Goal: Task Accomplishment & Management: Use online tool/utility

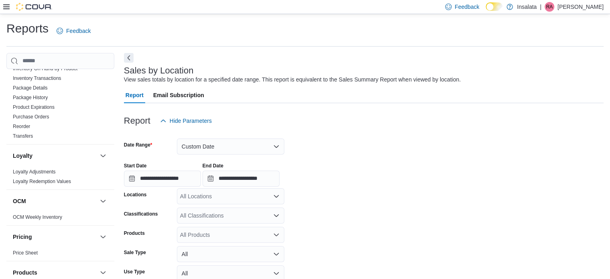
scroll to position [229, 0]
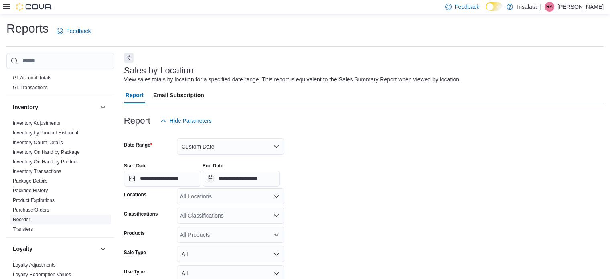
click at [26, 219] on link "Reorder" at bounding box center [21, 220] width 17 height 6
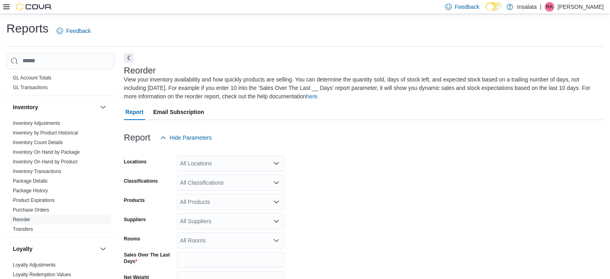
scroll to position [35, 0]
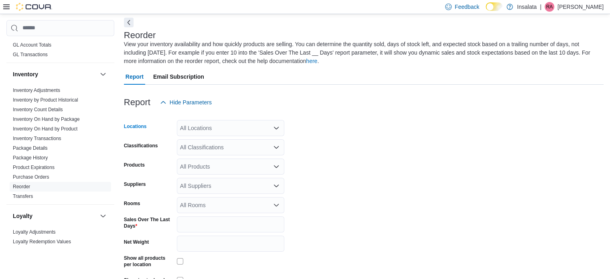
click at [215, 123] on div "All Locations" at bounding box center [230, 128] width 107 height 16
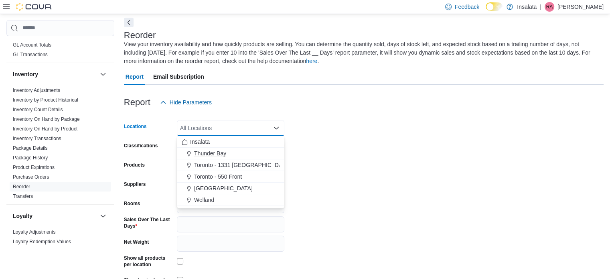
click at [206, 150] on span "Thunder Bay" at bounding box center [210, 153] width 32 height 8
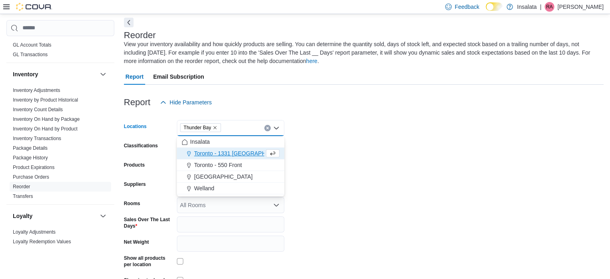
click at [360, 115] on div at bounding box center [364, 115] width 480 height 10
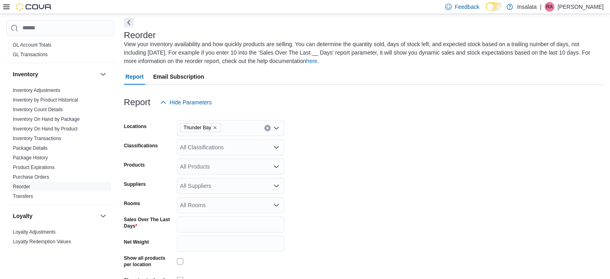
click at [229, 145] on div "All Classifications" at bounding box center [230, 147] width 107 height 16
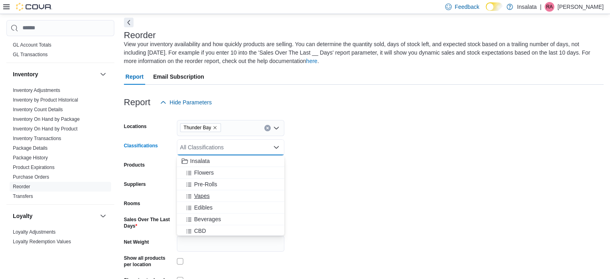
click at [212, 190] on button "Vapes" at bounding box center [230, 196] width 107 height 12
click at [356, 131] on form "Locations [GEOGRAPHIC_DATA] Classifications Vapes Combo box. Selected. Vapes. P…" at bounding box center [364, 209] width 480 height 198
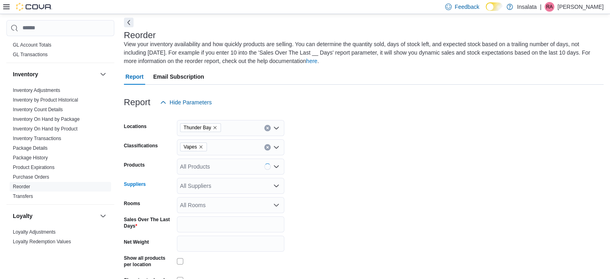
click at [195, 181] on div "All Suppliers" at bounding box center [230, 186] width 107 height 16
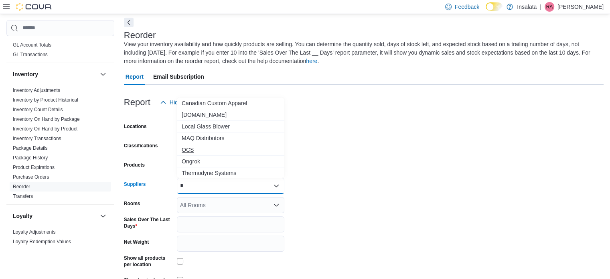
type input "*"
click at [210, 148] on span "OCS" at bounding box center [231, 150] width 98 height 8
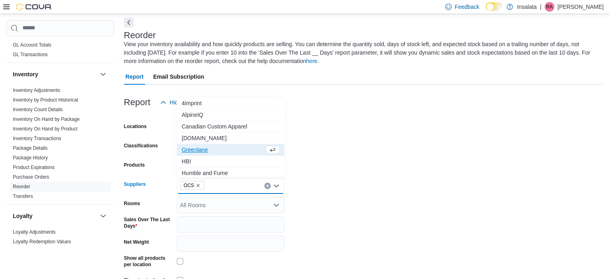
click at [303, 186] on form "Locations [GEOGRAPHIC_DATA] Classifications Vapes Products All Products Supplie…" at bounding box center [364, 209] width 480 height 198
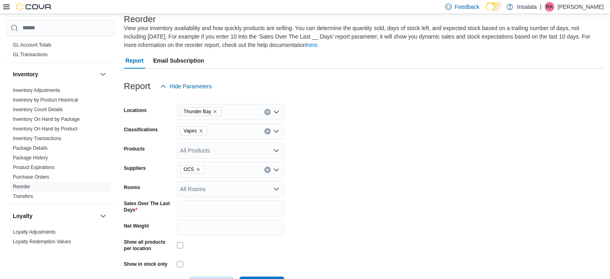
scroll to position [81, 0]
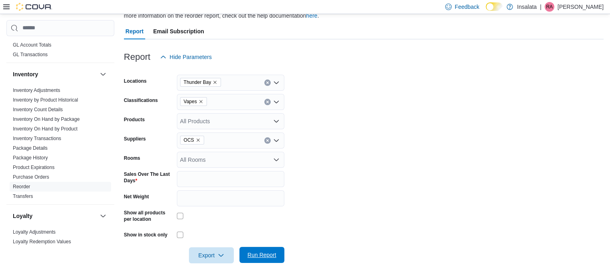
click at [261, 258] on span "Run Report" at bounding box center [261, 255] width 29 height 8
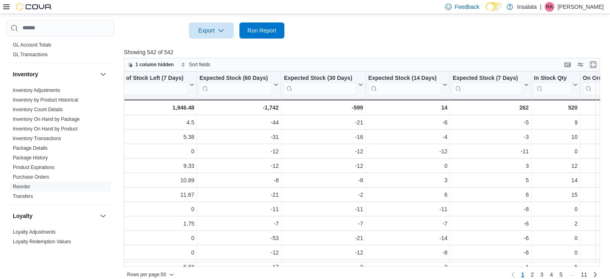
scroll to position [0, 1054]
click at [520, 88] on button "Expected Stock (7 Days)" at bounding box center [488, 84] width 76 height 20
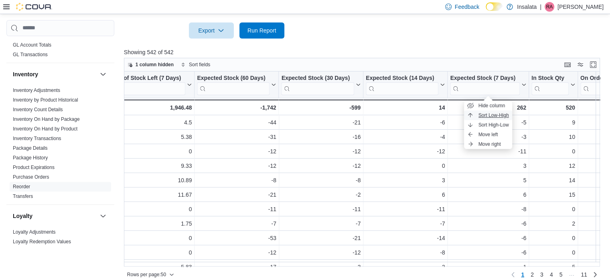
click at [494, 115] on span "Sort Low-High" at bounding box center [493, 115] width 30 height 6
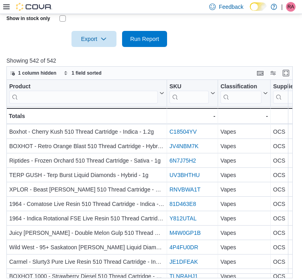
scroll to position [293, 0]
